Goal: Task Accomplishment & Management: Manage account settings

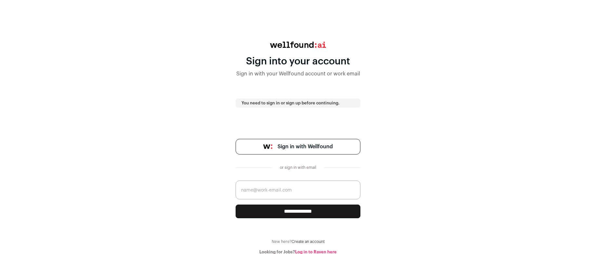
scroll to position [6, 0]
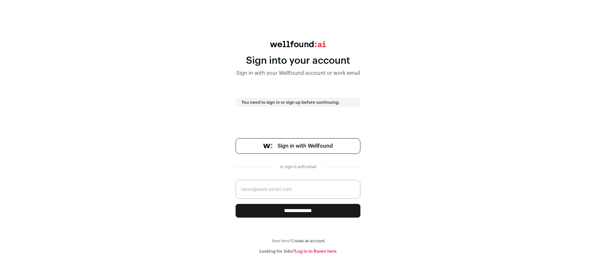
click at [333, 145] on link "Sign in with Wellfound" at bounding box center [298, 146] width 125 height 16
click at [323, 188] on input "email" at bounding box center [298, 189] width 125 height 19
type input "leslie@blueprinttalent.com"
click at [304, 210] on input "**********" at bounding box center [298, 211] width 125 height 14
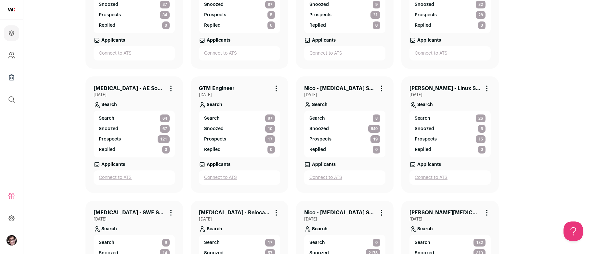
scroll to position [228, 0]
click at [466, 91] on link "[PERSON_NAME] - Linux Systems Engineer" at bounding box center [445, 89] width 71 height 8
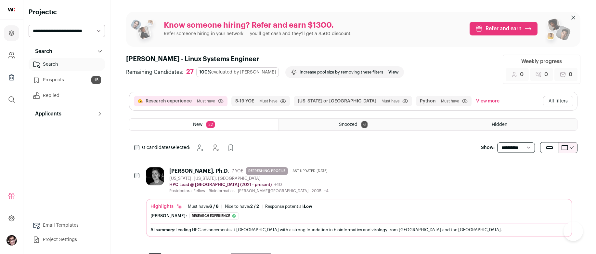
click at [370, 174] on div "[PERSON_NAME], Ph.D. 7 YOE REFRESHING PROFILE Last updated [DATE] [US_STATE], […" at bounding box center [359, 180] width 427 height 26
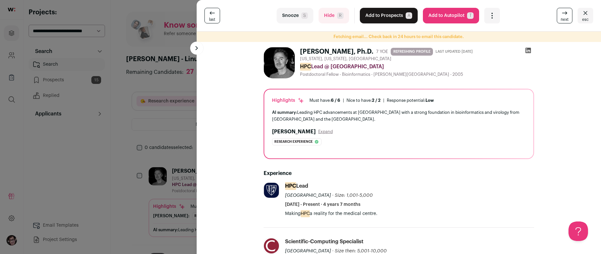
click at [377, 17] on button "Add to Prospects A" at bounding box center [389, 16] width 58 height 16
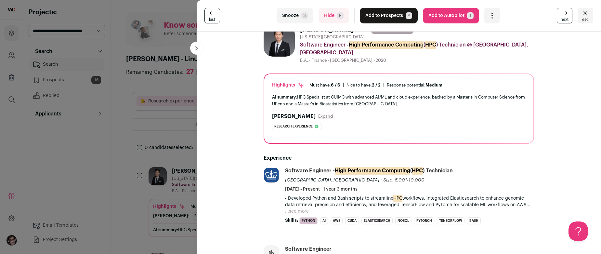
scroll to position [130, 0]
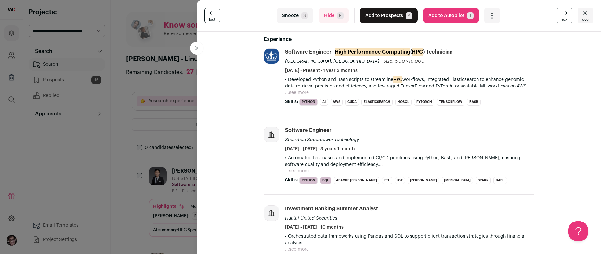
click at [295, 91] on button "...see more" at bounding box center [297, 92] width 24 height 7
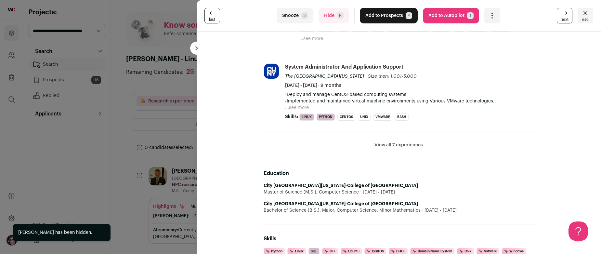
scroll to position [260, 0]
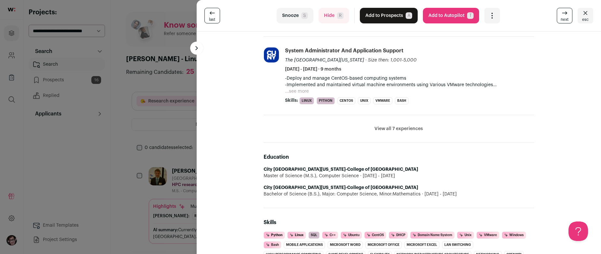
click at [414, 129] on button "View all 7 experiences" at bounding box center [399, 129] width 48 height 7
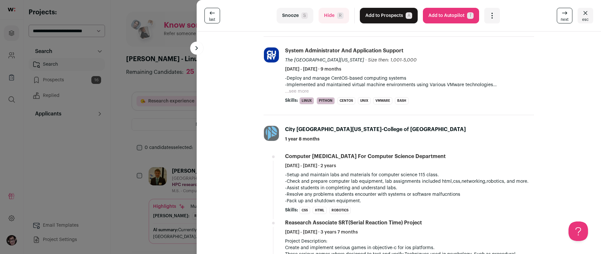
click at [302, 87] on p "-Deploy and manage CentOS-based computing systems -Implemented and maintained v…" at bounding box center [409, 81] width 249 height 13
click at [298, 89] on button "...see more" at bounding box center [297, 91] width 24 height 7
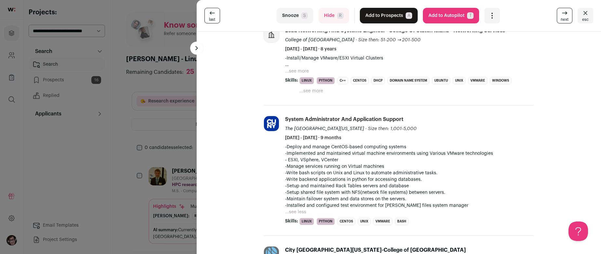
scroll to position [163, 0]
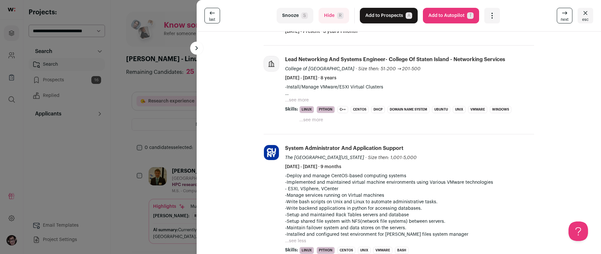
click at [289, 96] on p "-Install/Manage VMware/ESXI Virtual Clusters * Designed and Optimized infrastru…" at bounding box center [409, 90] width 249 height 13
click at [295, 100] on button "...see more" at bounding box center [297, 100] width 24 height 7
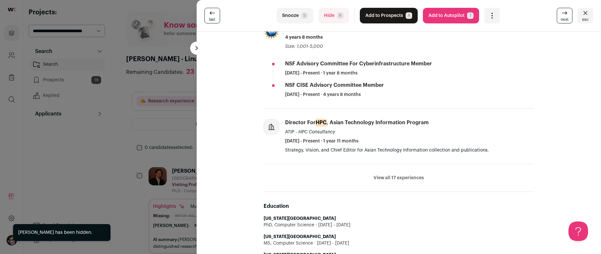
scroll to position [260, 0]
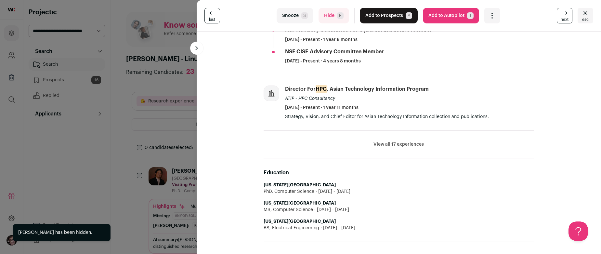
click at [406, 136] on li "View all 17 experiences View less" at bounding box center [399, 145] width 271 height 28
click at [402, 143] on button "View all 17 experiences" at bounding box center [399, 144] width 50 height 7
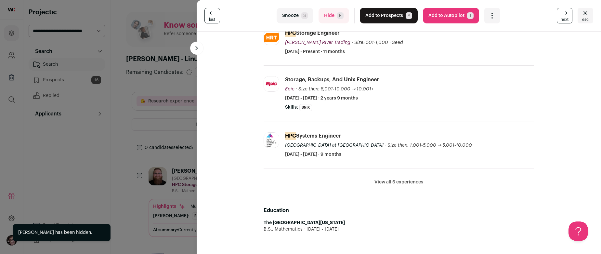
scroll to position [163, 0]
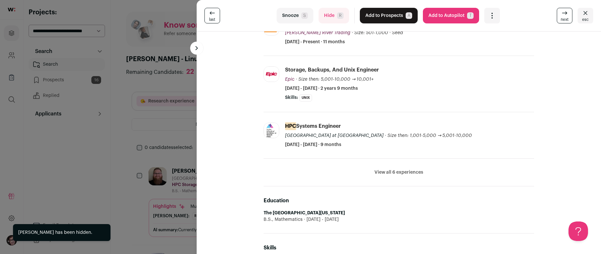
click at [393, 169] on li "View all 6 experiences View less" at bounding box center [399, 173] width 271 height 28
click at [394, 172] on button "View all 6 experiences" at bounding box center [399, 172] width 49 height 7
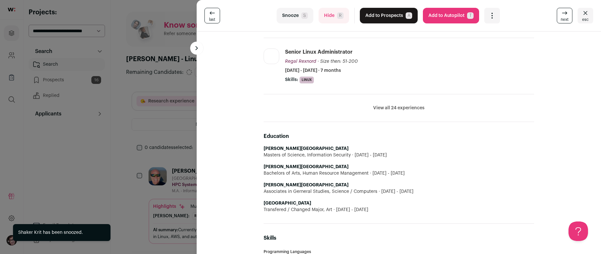
scroll to position [228, 0]
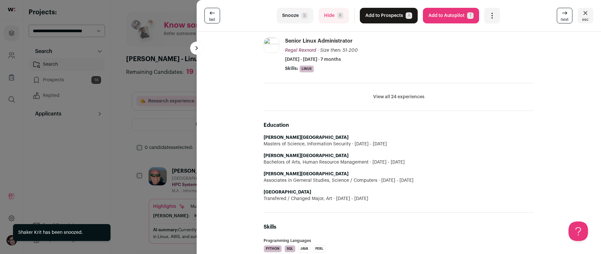
click at [414, 92] on li "View all 24 experiences View less" at bounding box center [399, 97] width 271 height 28
click at [413, 94] on li "View all 24 experiences View less" at bounding box center [399, 97] width 271 height 28
click at [412, 96] on button "View all 24 experiences" at bounding box center [398, 97] width 51 height 7
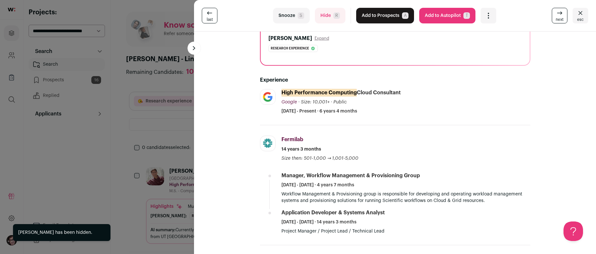
scroll to position [98, 0]
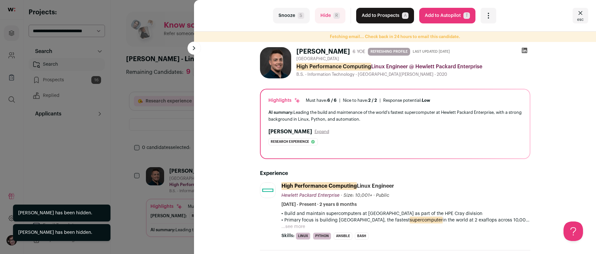
click at [126, 143] on div "Snooze S Hide R Add to Prospects A Are you sure? [PERSON_NAME] is already in yo…" at bounding box center [298, 127] width 596 height 254
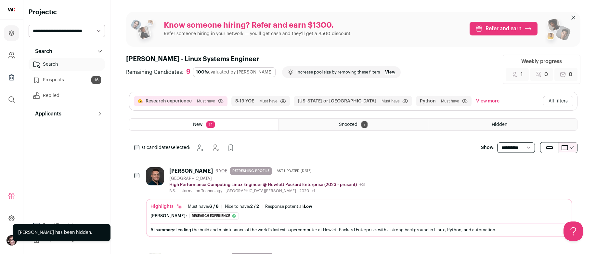
click at [353, 130] on ul "New 11 Snoozed 7 Hidden" at bounding box center [353, 124] width 449 height 12
click at [358, 126] on span "Snoozed" at bounding box center [348, 124] width 19 height 5
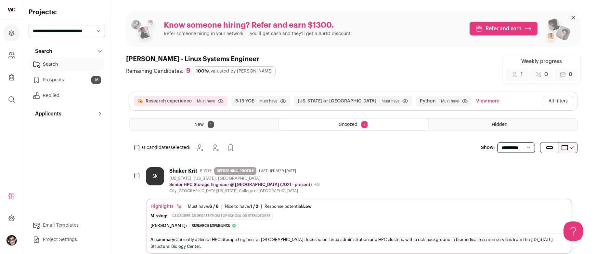
click at [471, 126] on div "Hidden" at bounding box center [503, 125] width 149 height 12
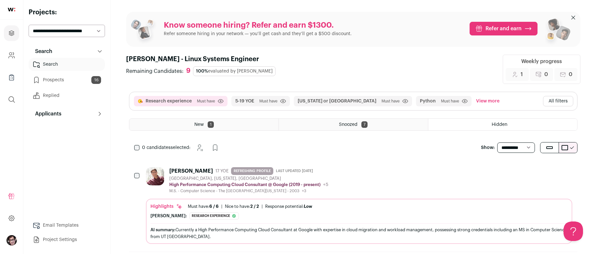
click at [181, 169] on div "[PERSON_NAME]" at bounding box center [191, 171] width 44 height 7
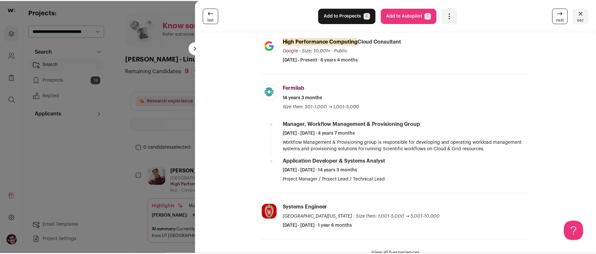
scroll to position [163, 0]
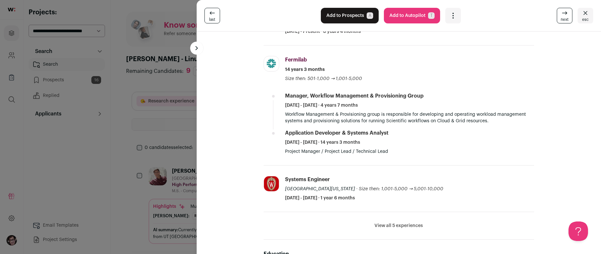
click at [173, 153] on div "last Add to Prospects A Are you sure? [PERSON_NAME] is already in your ATS. Do …" at bounding box center [300, 127] width 601 height 254
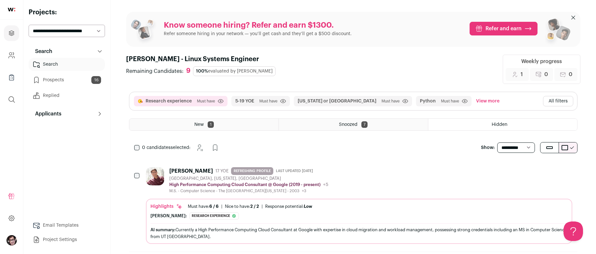
click at [179, 121] on div "New 1" at bounding box center [203, 125] width 149 height 12
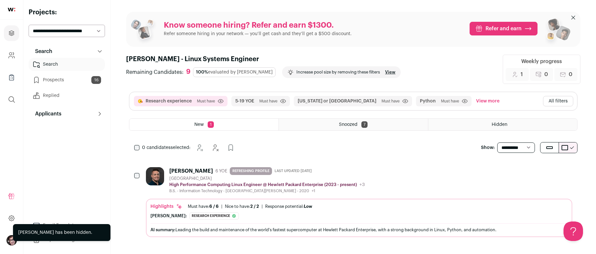
click at [348, 171] on div "[PERSON_NAME] 6 YOE REFRESHING PROFILE Last updated [DATE]" at bounding box center [267, 171] width 196 height 8
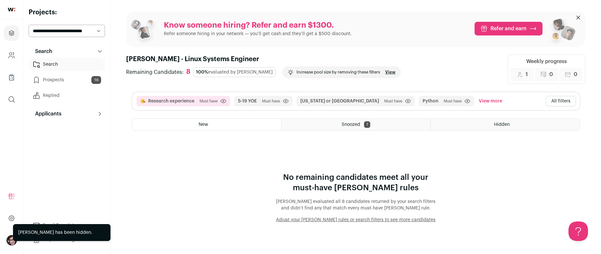
click at [551, 101] on button "All filters" at bounding box center [561, 101] width 30 height 10
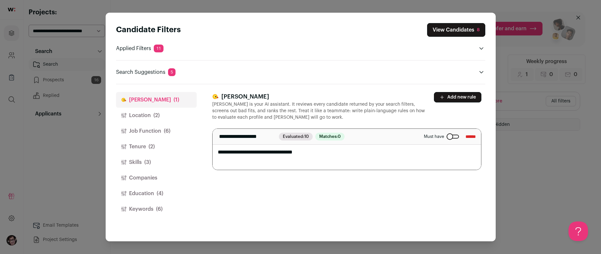
click at [141, 120] on button "Location (2)" at bounding box center [156, 116] width 81 height 16
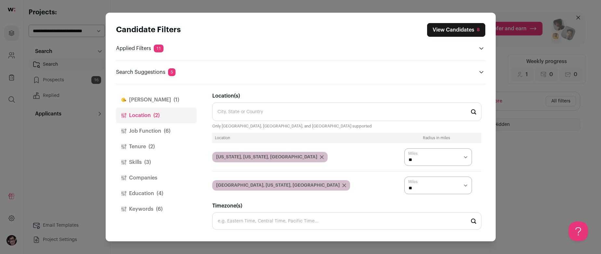
click at [139, 132] on button "Job Function (6)" at bounding box center [156, 131] width 81 height 16
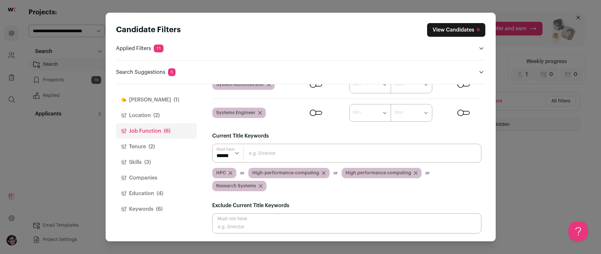
scroll to position [66, 0]
click at [158, 141] on button "Tenure (2)" at bounding box center [156, 147] width 81 height 16
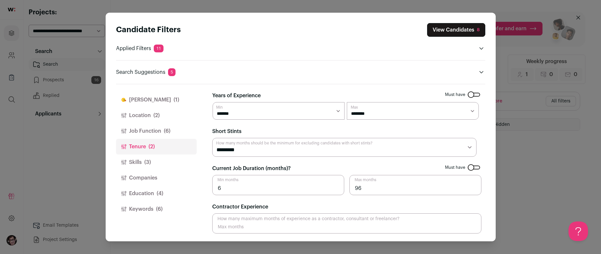
scroll to position [0, 0]
click at [406, 112] on select "******* ******* ******* ******* ******** ******** ******** ******** ******** **…" at bounding box center [413, 111] width 132 height 18
click at [157, 159] on button "Skills (3)" at bounding box center [156, 162] width 81 height 16
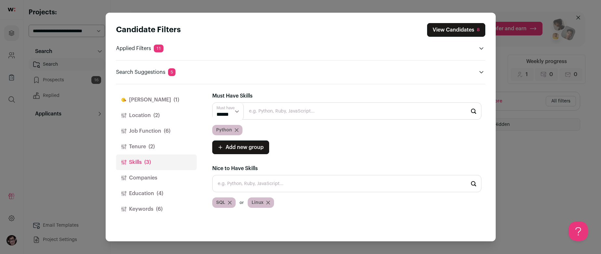
click at [139, 175] on button "Companies" at bounding box center [156, 178] width 81 height 16
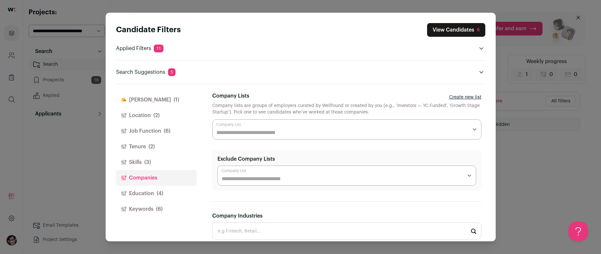
click at [137, 187] on button "Education (4)" at bounding box center [156, 194] width 81 height 16
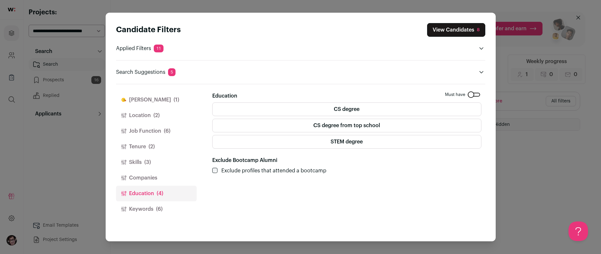
click at [128, 201] on button "Education (4)" at bounding box center [156, 194] width 81 height 16
click at [127, 203] on button "Keywords (6)" at bounding box center [156, 209] width 81 height 16
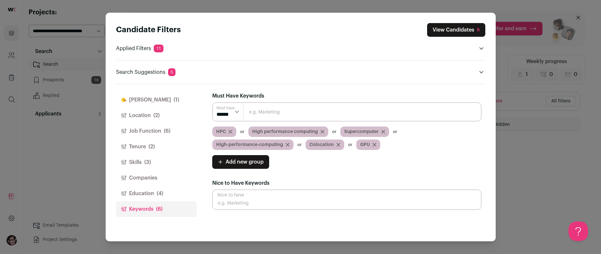
click at [146, 145] on button "Tenure (2)" at bounding box center [156, 147] width 81 height 16
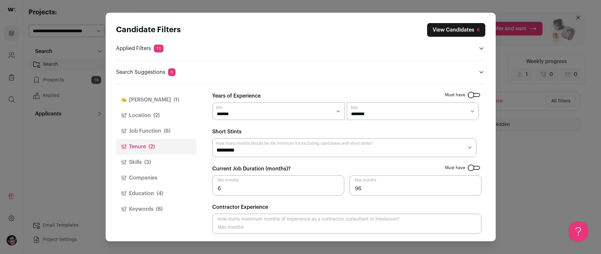
click at [151, 123] on button "Location (2)" at bounding box center [156, 116] width 81 height 16
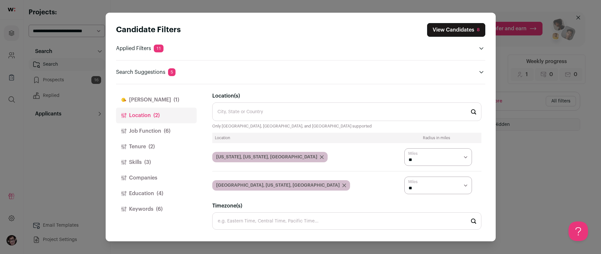
click at [146, 133] on button "Job Function (6)" at bounding box center [156, 131] width 81 height 16
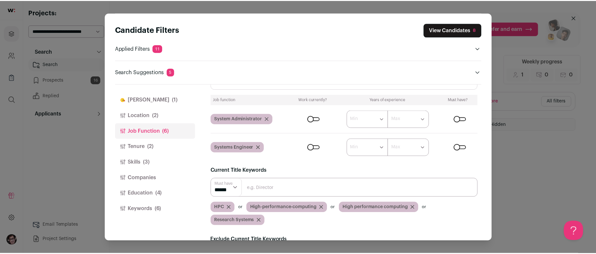
scroll to position [66, 0]
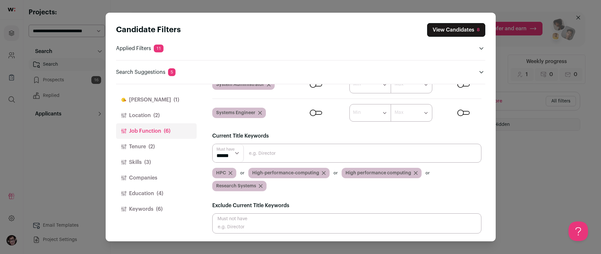
click at [232, 173] on icon "Close modal via background" at bounding box center [231, 173] width 4 height 4
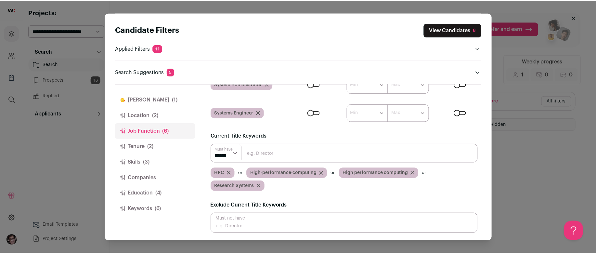
scroll to position [53, 0]
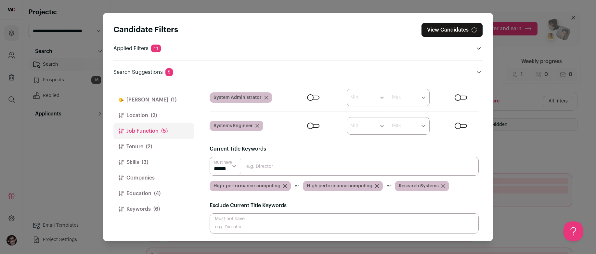
click at [281, 184] on div "High-performance-computing" at bounding box center [250, 186] width 81 height 10
click at [283, 185] on icon "Close modal via background" at bounding box center [285, 186] width 4 height 4
click at [282, 185] on icon "Close modal via background" at bounding box center [283, 185] width 3 height 3
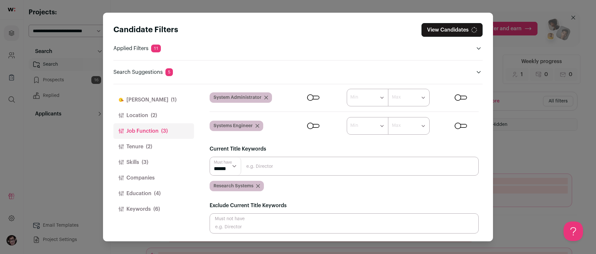
click at [260, 187] on div "Research Systems" at bounding box center [237, 186] width 54 height 10
click at [259, 187] on icon "Close modal via background" at bounding box center [258, 185] width 3 height 3
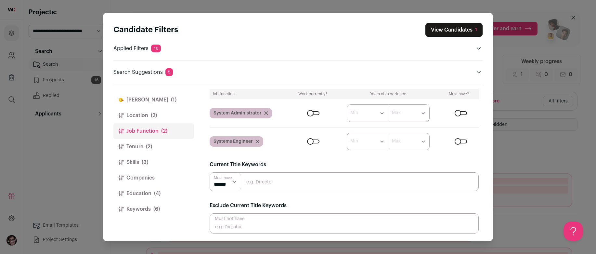
click at [264, 183] on input "Close modal via background" at bounding box center [344, 181] width 269 height 19
type input "Systems Engineer"
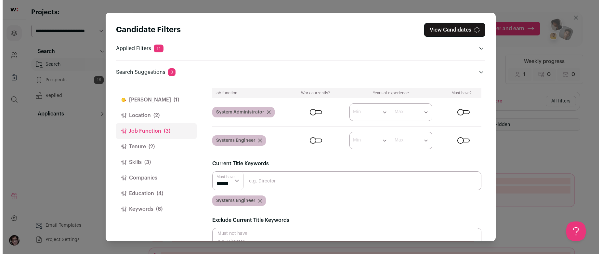
scroll to position [0, 0]
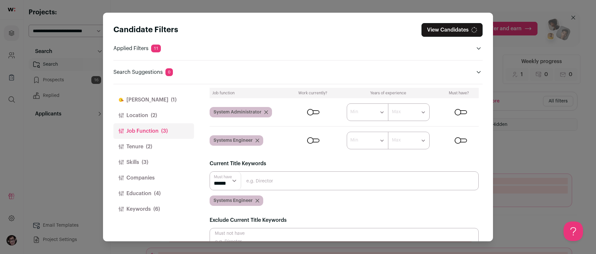
click at [290, 188] on input "Close modal via background" at bounding box center [344, 180] width 269 height 19
type input "Systems Architec"
click at [322, 199] on div "Systems Architec" at bounding box center [301, 200] width 53 height 10
click at [322, 201] on icon "Close modal via background" at bounding box center [322, 201] width 4 height 4
click at [328, 181] on input "Close modal via background" at bounding box center [344, 180] width 269 height 19
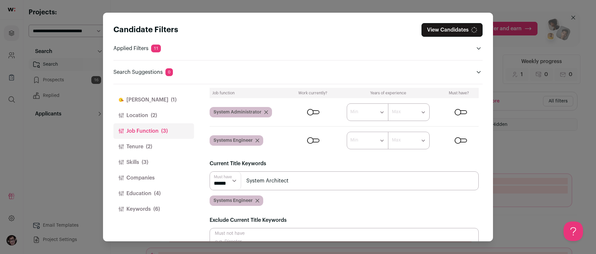
type input "System Architect"
click at [331, 188] on input "Close modal via background" at bounding box center [344, 180] width 269 height 19
type input "Systems Architect"
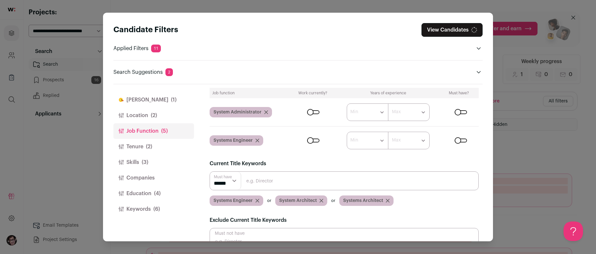
click at [338, 184] on input "Close modal via background" at bounding box center [344, 180] width 269 height 19
type input "System Engineer"
click at [346, 186] on input "Close modal via background" at bounding box center [344, 180] width 269 height 19
type input "Systems Administrator"
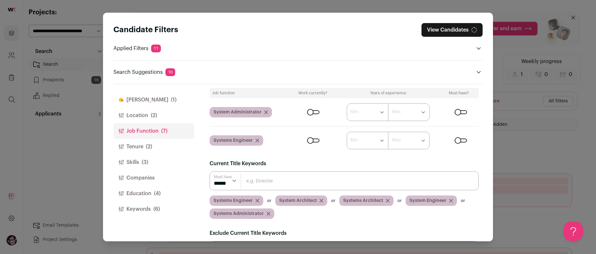
click at [341, 188] on input "Close modal via background" at bounding box center [344, 180] width 269 height 19
type input "System Administrator"
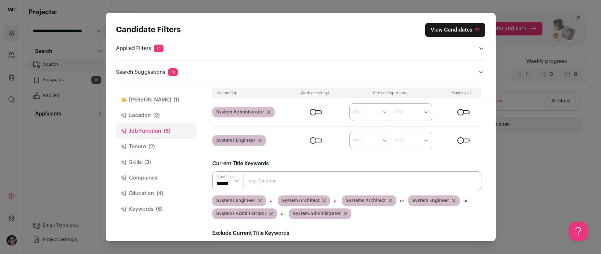
click at [454, 27] on button "View Candidates 31" at bounding box center [455, 30] width 60 height 14
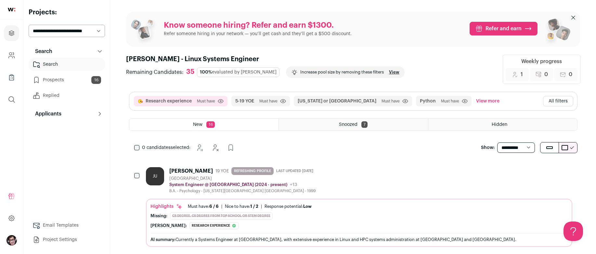
click at [368, 178] on div "JU [PERSON_NAME] 19 YOE REFRESHING PROFILE Last updated [DATE] [GEOGRAPHIC_DATA…" at bounding box center [359, 180] width 427 height 26
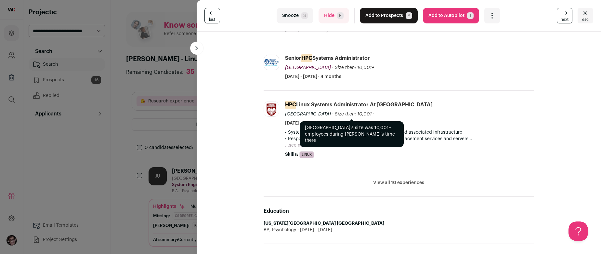
scroll to position [228, 0]
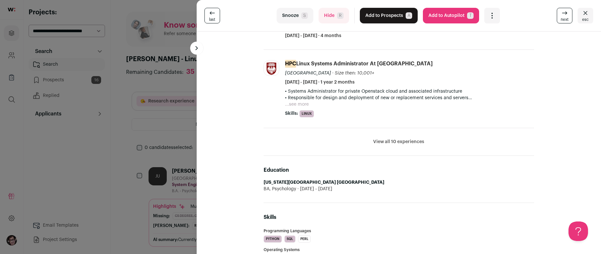
click at [395, 139] on button "View all 10 experiences" at bounding box center [398, 142] width 51 height 7
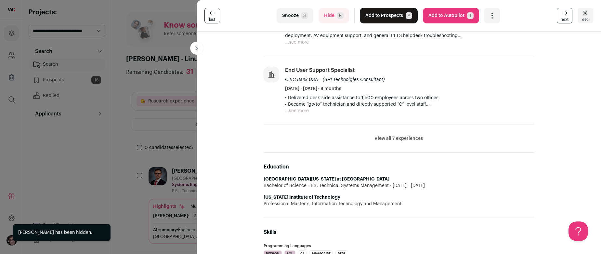
scroll to position [358, 0]
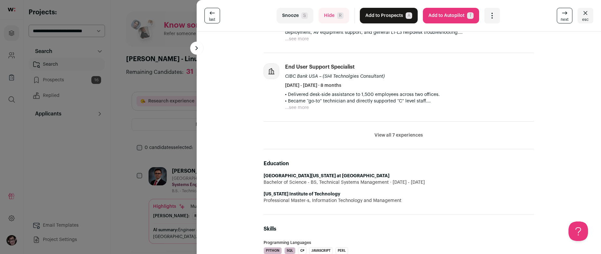
click at [405, 134] on button "View all 7 experiences" at bounding box center [399, 135] width 48 height 7
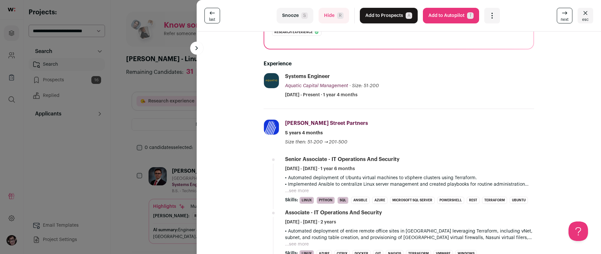
scroll to position [98, 0]
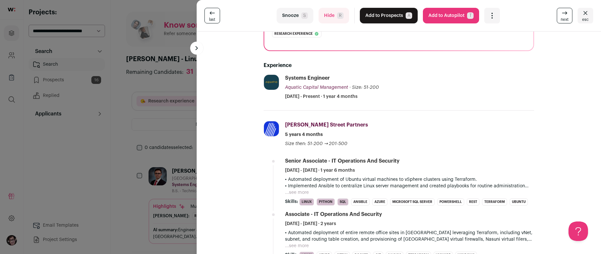
click at [293, 187] on p "• Automated deployment of Ubuntu virtual machines to vSphere clusters using Ter…" at bounding box center [409, 182] width 249 height 13
click at [294, 191] on button "...see more" at bounding box center [297, 192] width 24 height 7
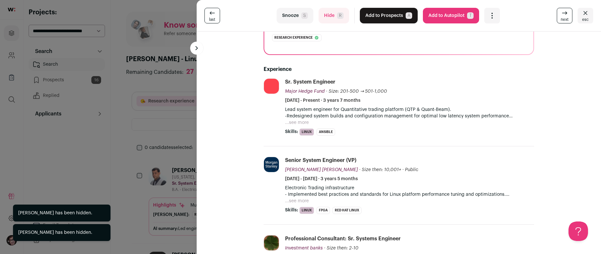
click at [294, 119] on button "...see more" at bounding box center [297, 122] width 24 height 7
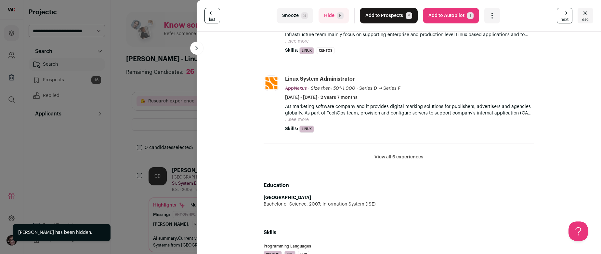
scroll to position [293, 0]
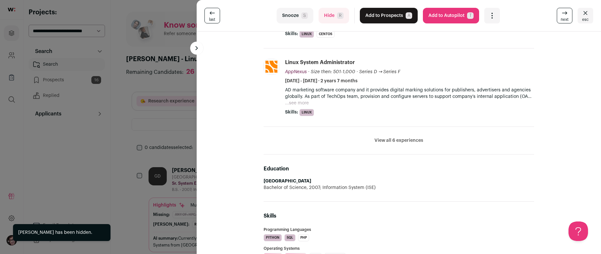
click at [394, 138] on button "View all 6 experiences" at bounding box center [399, 140] width 49 height 7
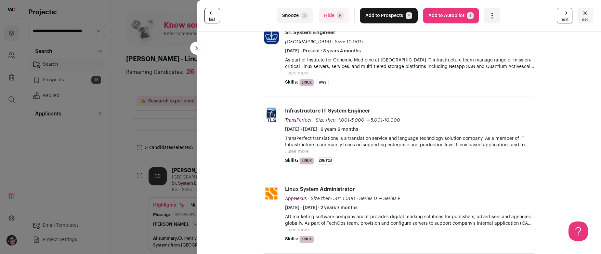
scroll to position [163, 0]
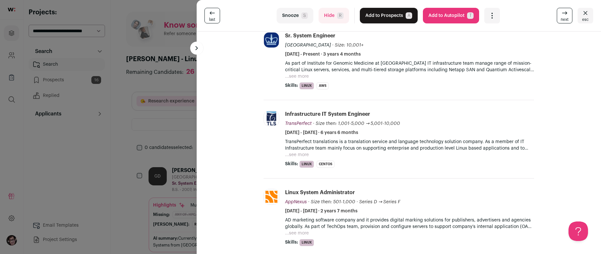
click at [305, 73] on p "As part of Institute for Genomic Medicine at [GEOGRAPHIC_DATA] IT infrastructur…" at bounding box center [409, 66] width 249 height 13
click at [303, 73] on button "...see more" at bounding box center [297, 76] width 24 height 7
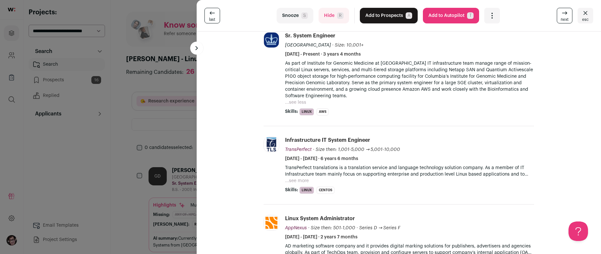
click at [305, 180] on button "...see more" at bounding box center [297, 181] width 24 height 7
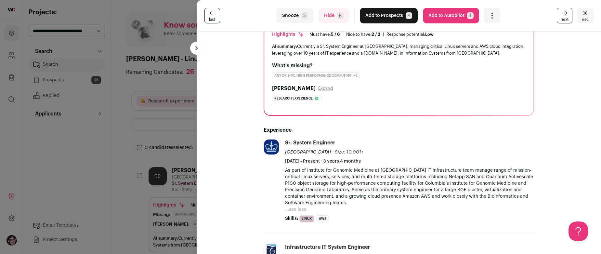
scroll to position [0, 0]
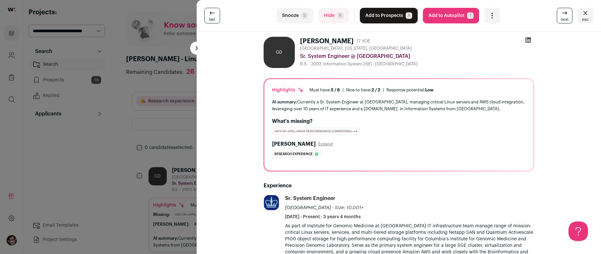
click at [397, 19] on button "Add to Prospects A" at bounding box center [389, 16] width 58 height 16
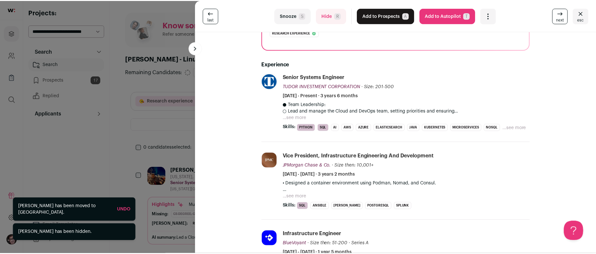
scroll to position [130, 0]
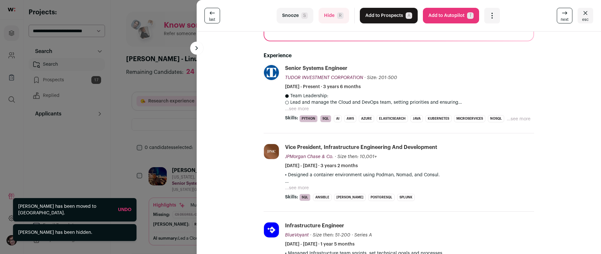
click at [294, 110] on button "...see more" at bounding box center [297, 109] width 24 height 7
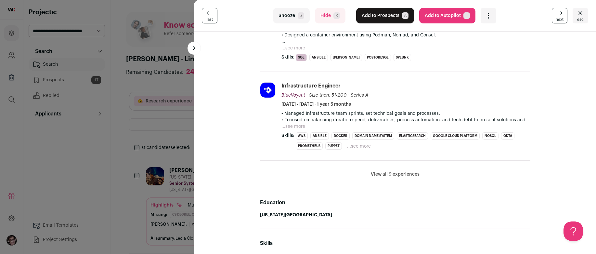
scroll to position [488, 0]
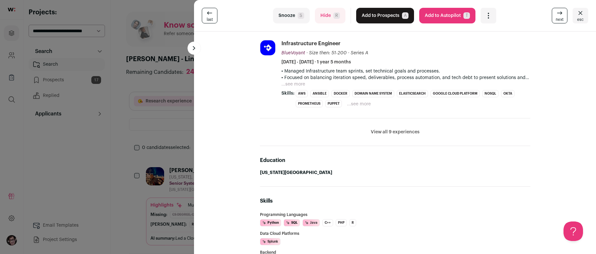
click at [373, 129] on button "View all 9 experiences" at bounding box center [395, 132] width 49 height 7
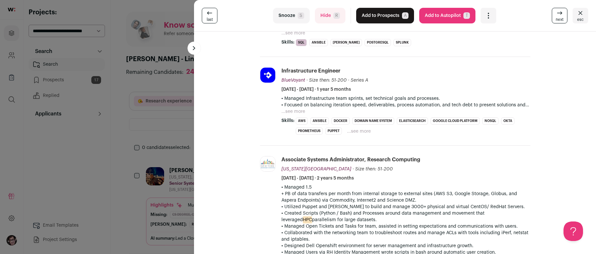
scroll to position [455, 0]
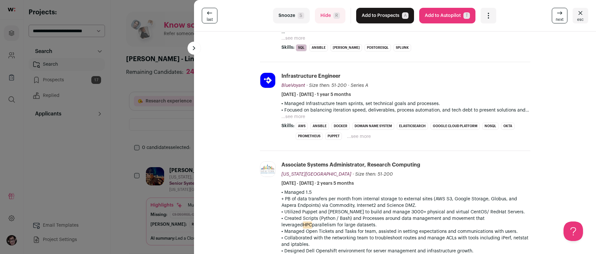
click at [287, 116] on button "...see more" at bounding box center [294, 116] width 24 height 7
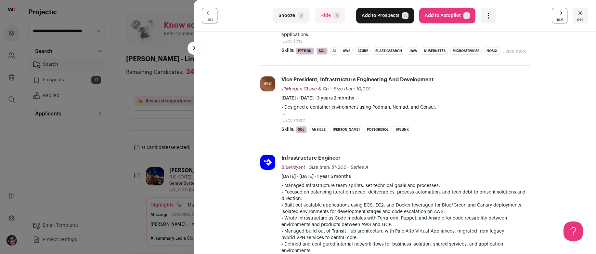
scroll to position [358, 0]
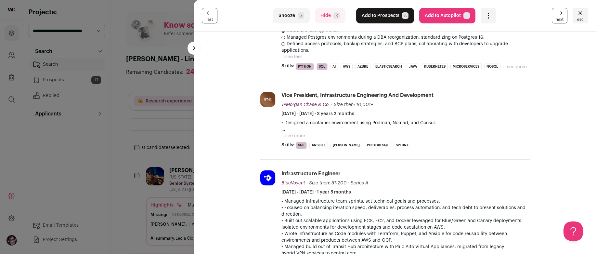
click at [292, 133] on button "...see more" at bounding box center [294, 136] width 24 height 7
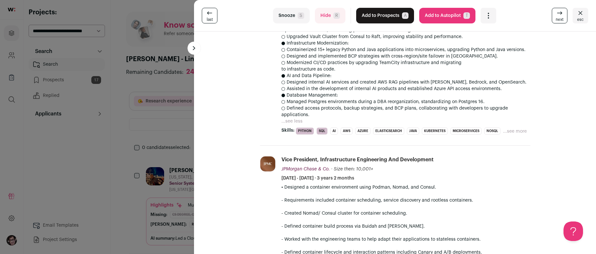
scroll to position [293, 0]
click at [289, 121] on button "...see less" at bounding box center [292, 122] width 21 height 7
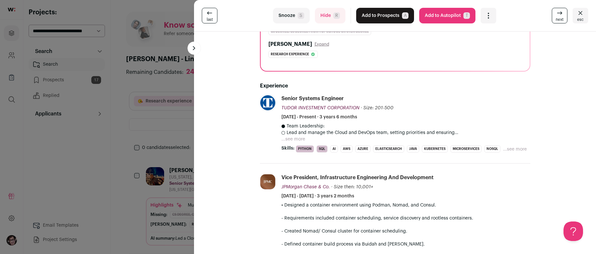
scroll to position [98, 0]
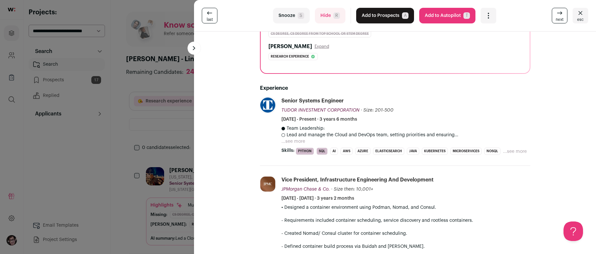
click at [290, 140] on button "...see more" at bounding box center [294, 141] width 24 height 7
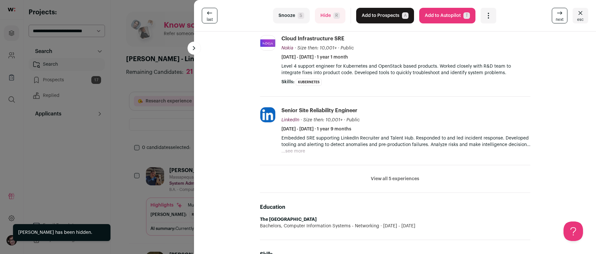
scroll to position [195, 0]
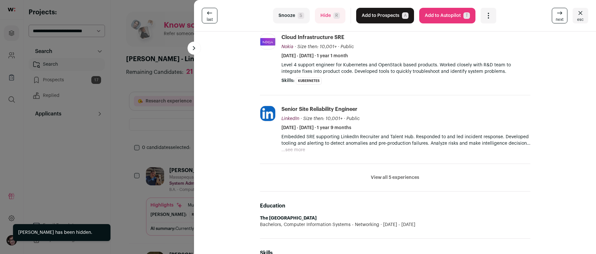
click at [400, 174] on li "View all 5 experiences View less" at bounding box center [395, 178] width 271 height 28
click at [402, 180] on button "View all 5 experiences" at bounding box center [395, 177] width 48 height 7
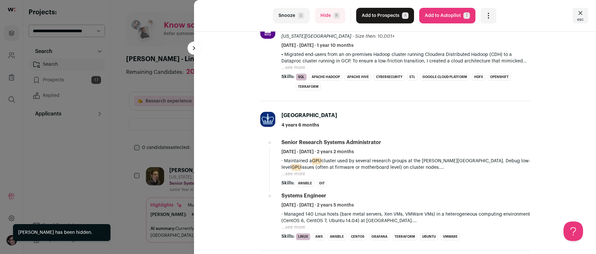
click at [302, 171] on div "· Maintained a GPU cluster used by several research groups at the [PERSON_NAME]…" at bounding box center [406, 168] width 249 height 20
click at [295, 175] on button "...see more" at bounding box center [294, 174] width 24 height 7
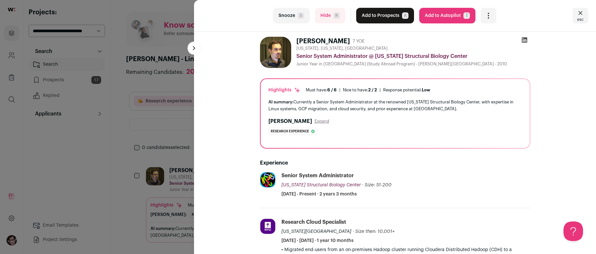
click at [371, 22] on button "Add to Prospects A" at bounding box center [385, 16] width 58 height 16
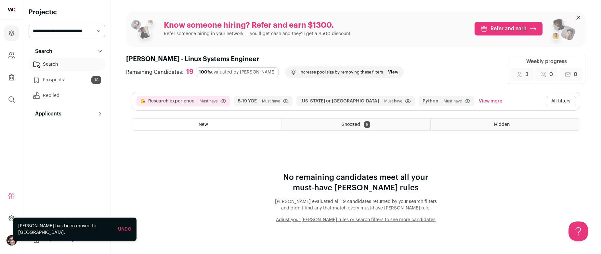
click at [75, 70] on link "Search" at bounding box center [67, 64] width 76 height 13
click at [77, 67] on link "Search" at bounding box center [67, 64] width 76 height 13
click at [562, 104] on button "All filters" at bounding box center [561, 101] width 30 height 10
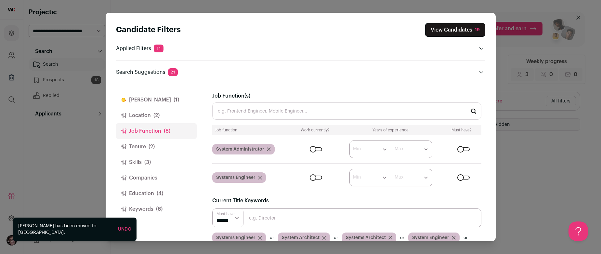
click at [134, 104] on button "[PERSON_NAME] (1)" at bounding box center [156, 100] width 81 height 16
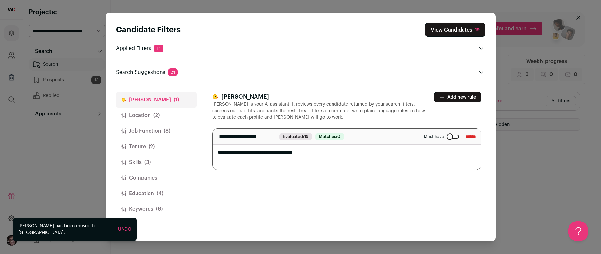
click at [447, 138] on div "Close modal via background" at bounding box center [453, 137] width 12 height 4
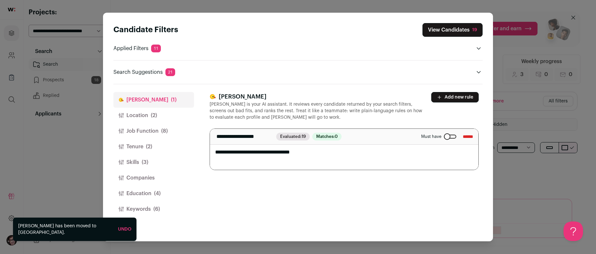
click at [567, 169] on div "Candidate Filters View Candidates 19 Applied Filters 11 Research experience Mus…" at bounding box center [298, 127] width 596 height 254
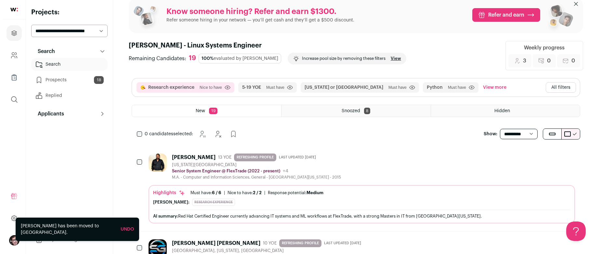
scroll to position [65, 0]
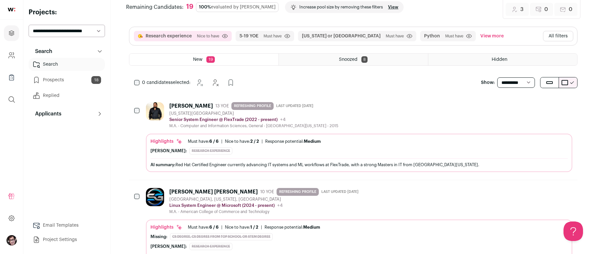
click at [379, 118] on div "[PERSON_NAME] 13 YOE REFRESHING PROFILE Last updated [DATE] [US_STATE][GEOGRAPH…" at bounding box center [359, 115] width 427 height 26
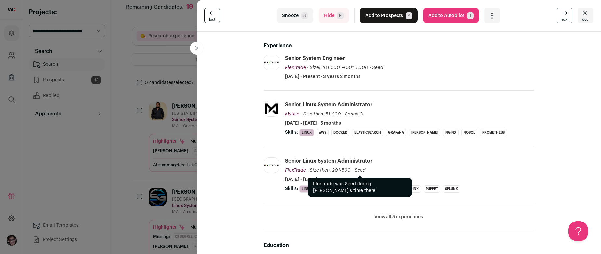
scroll to position [163, 0]
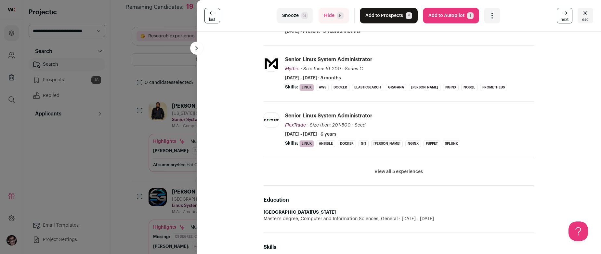
click at [391, 170] on button "View all 5 experiences" at bounding box center [399, 171] width 48 height 7
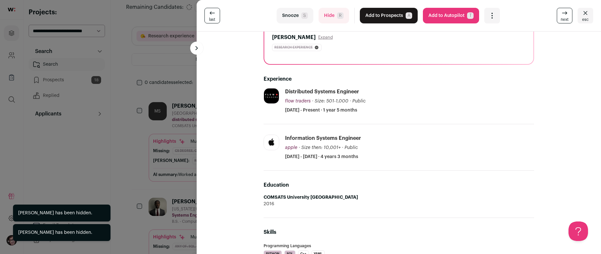
scroll to position [130, 0]
